Goal: Task Accomplishment & Management: Complete application form

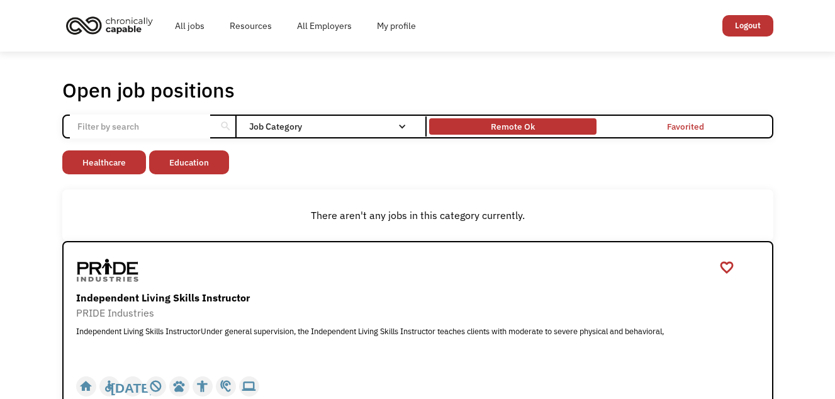
click at [499, 124] on div "Remote Ok" at bounding box center [513, 126] width 44 height 15
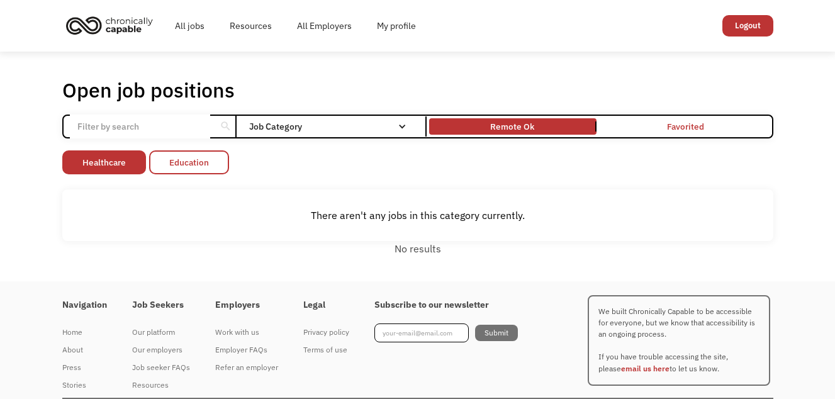
click at [203, 162] on link "Education" at bounding box center [189, 162] width 80 height 24
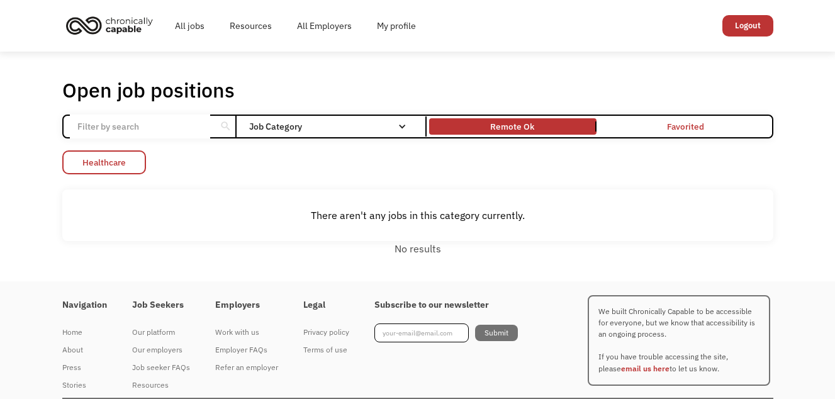
click at [130, 164] on link "Healthcare" at bounding box center [104, 162] width 84 height 24
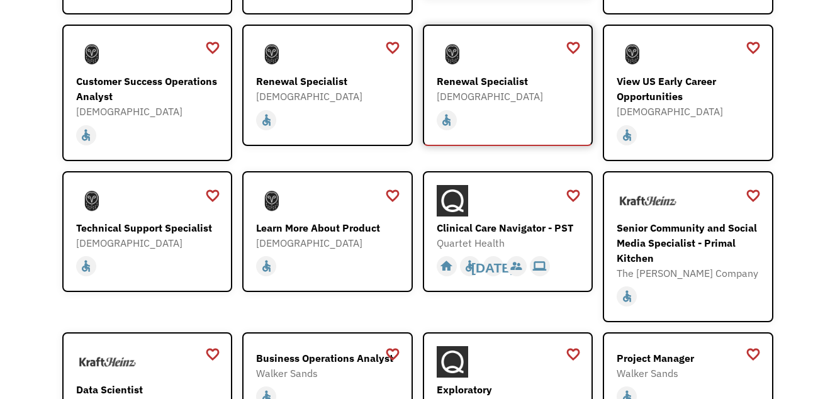
scroll to position [1070, 0]
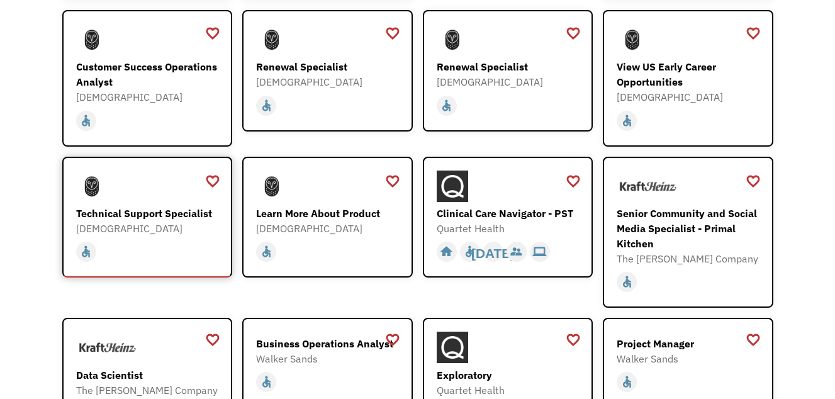
click at [129, 206] on div "Technical Support Specialist" at bounding box center [149, 213] width 146 height 15
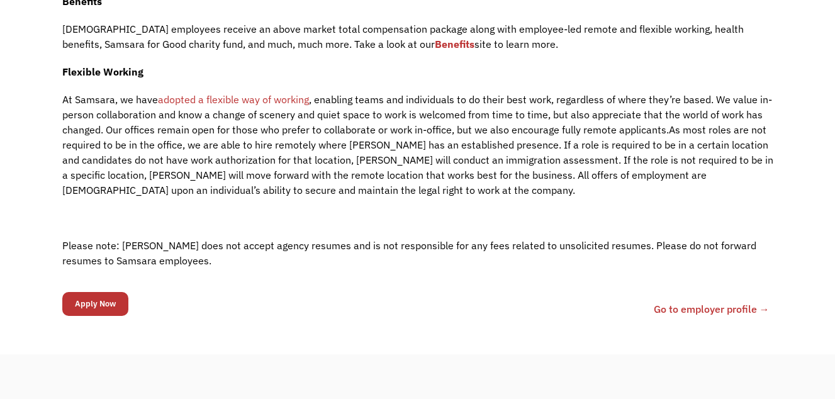
scroll to position [1636, 0]
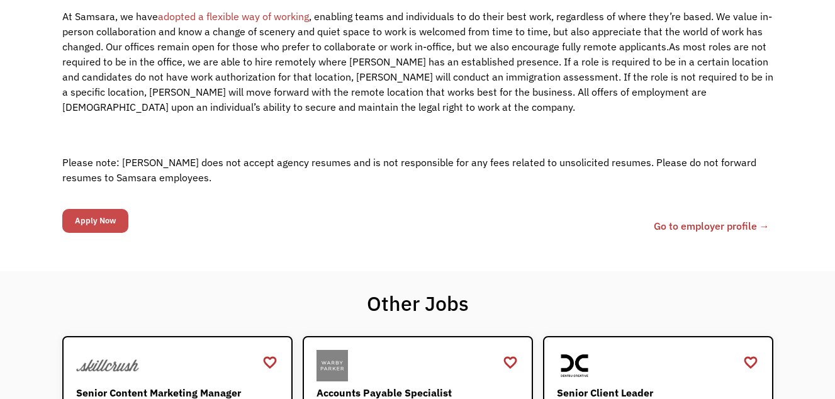
click at [92, 209] on input "Apply Now" at bounding box center [95, 221] width 66 height 24
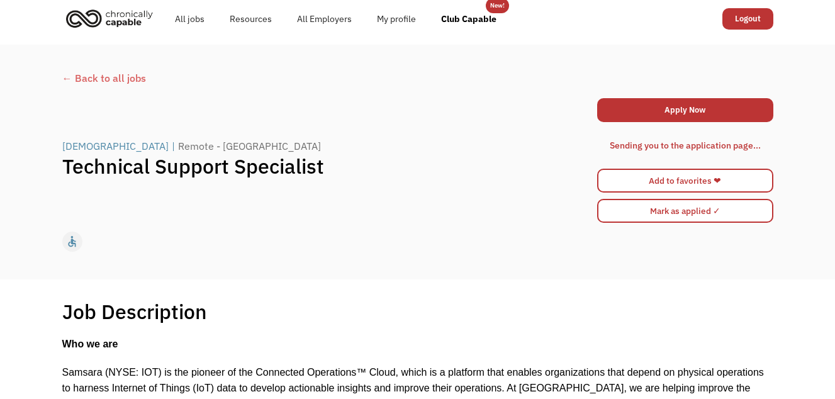
scroll to position [0, 0]
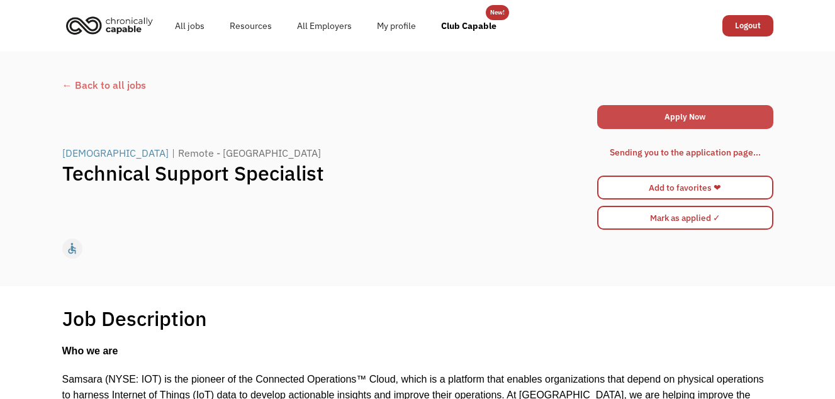
click at [679, 112] on link "Apply Now" at bounding box center [685, 117] width 176 height 24
